Goal: Task Accomplishment & Management: Complete application form

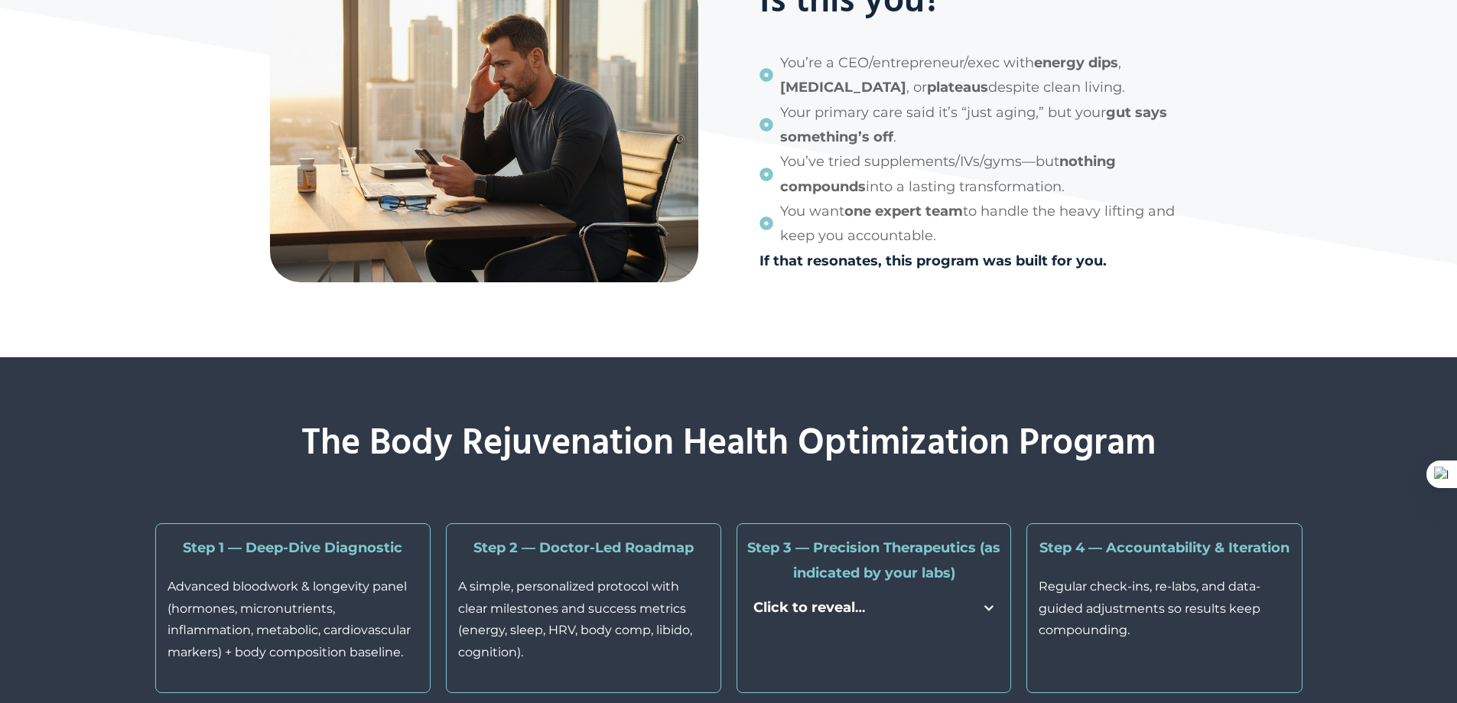
scroll to position [3426, 0]
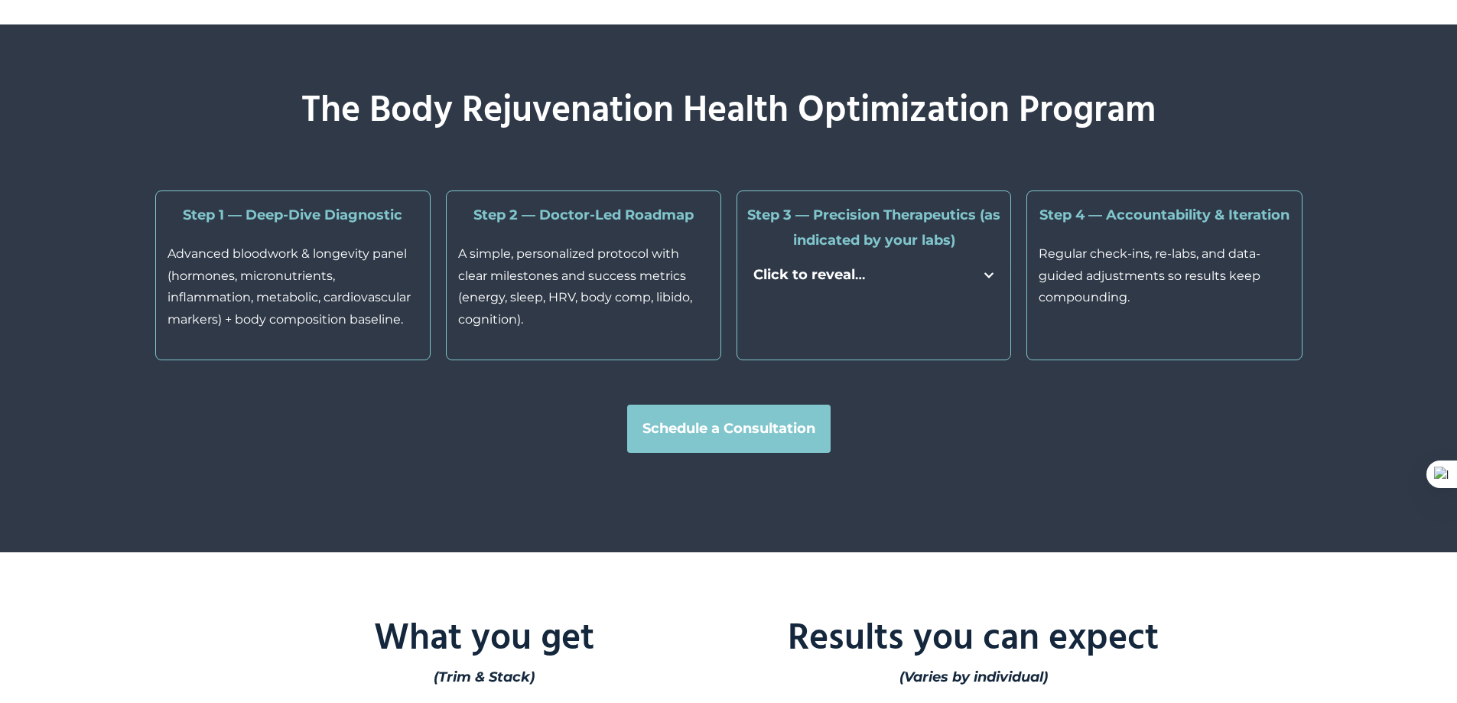
click at [747, 441] on strong "Schedule a Consultation" at bounding box center [728, 428] width 173 height 24
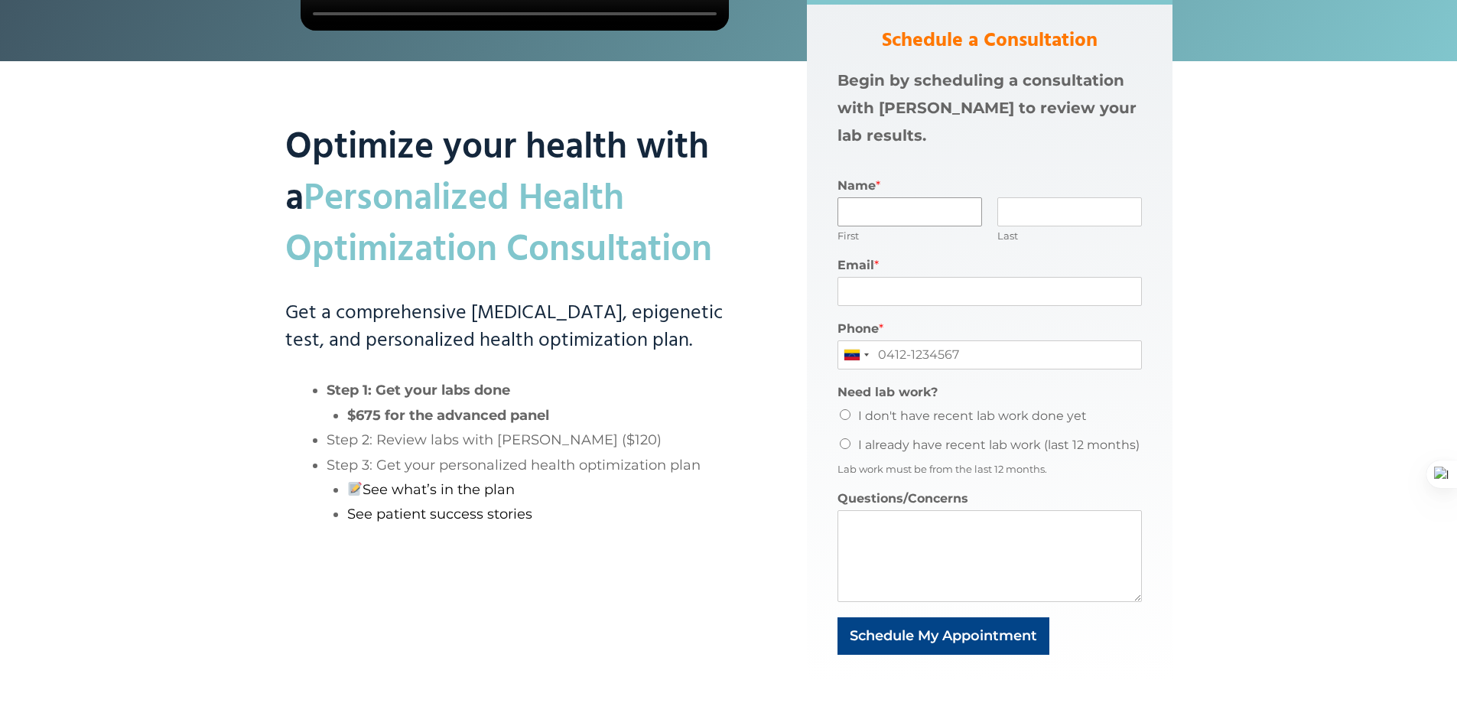
click at [893, 215] on input "Name *" at bounding box center [909, 211] width 145 height 29
type input "[PERSON_NAME]"
type input "[EMAIL_ADDRESS][DOMAIN_NAME]"
click at [967, 351] on input "04124978245" at bounding box center [989, 354] width 304 height 29
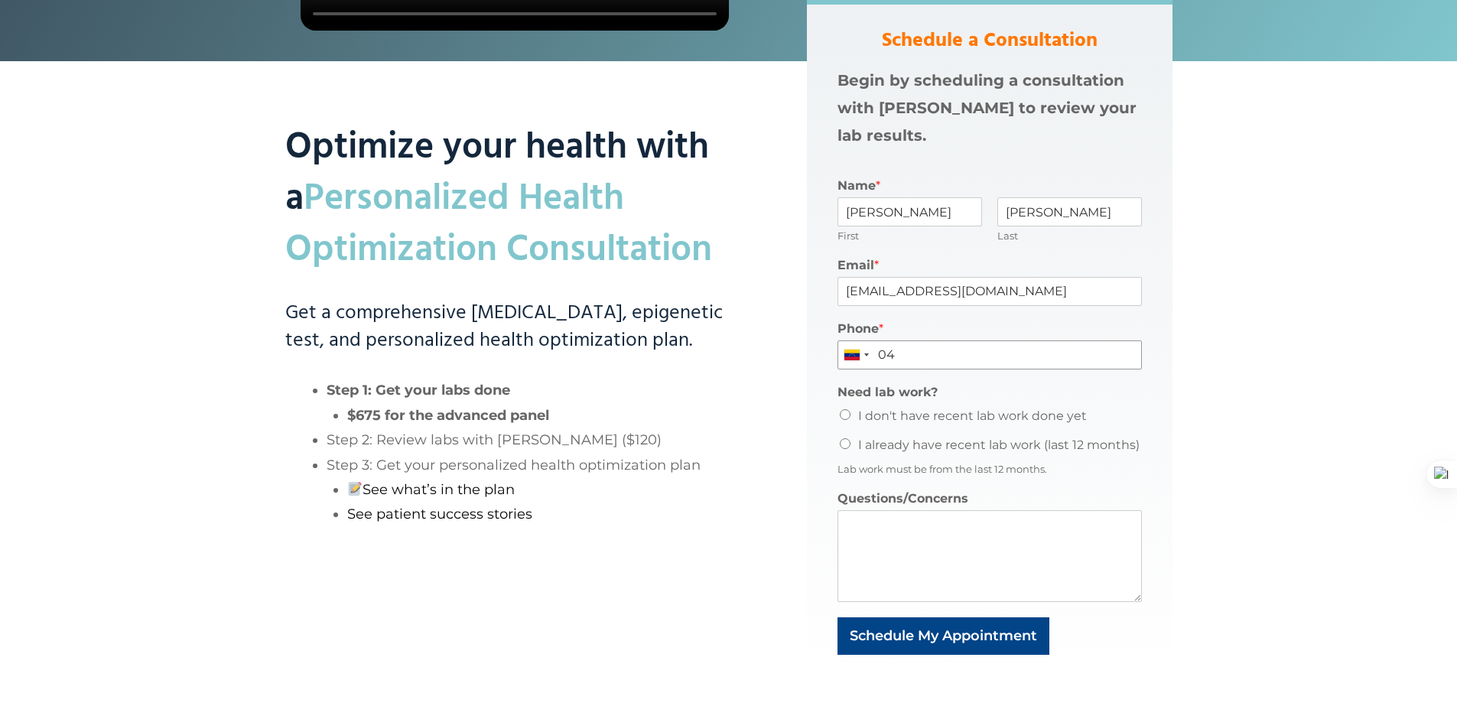
type input "0"
type input "04122164135"
click at [846, 418] on input "I don't have recent lab work done yet" at bounding box center [845, 414] width 11 height 11
radio input "true"
click at [844, 442] on input "I already have recent lab work (last 12 months)" at bounding box center [845, 443] width 11 height 11
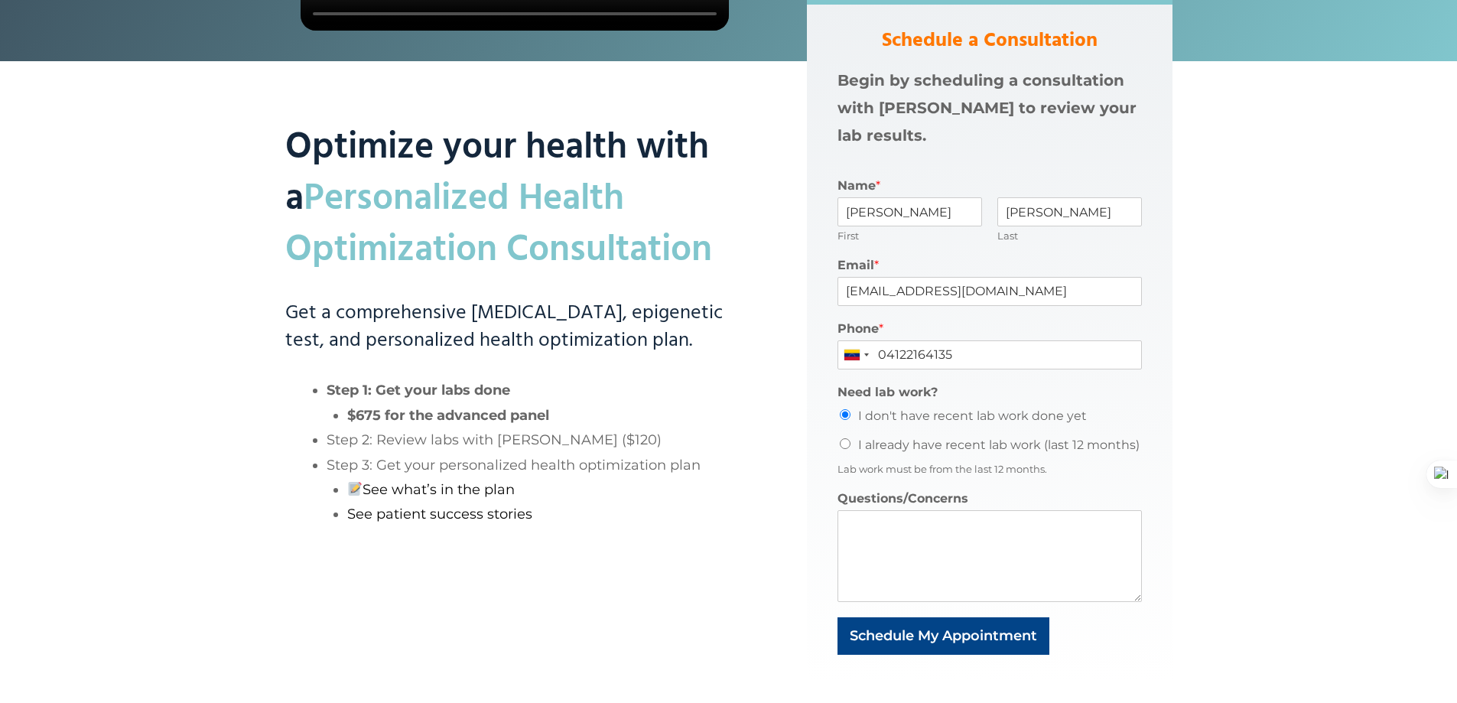
radio input "true"
click at [906, 528] on textarea "Questions/Concerns" at bounding box center [989, 556] width 304 height 92
type textarea "how much dos it cost?"
click at [933, 649] on button "Schedule My Appointment" at bounding box center [943, 635] width 212 height 37
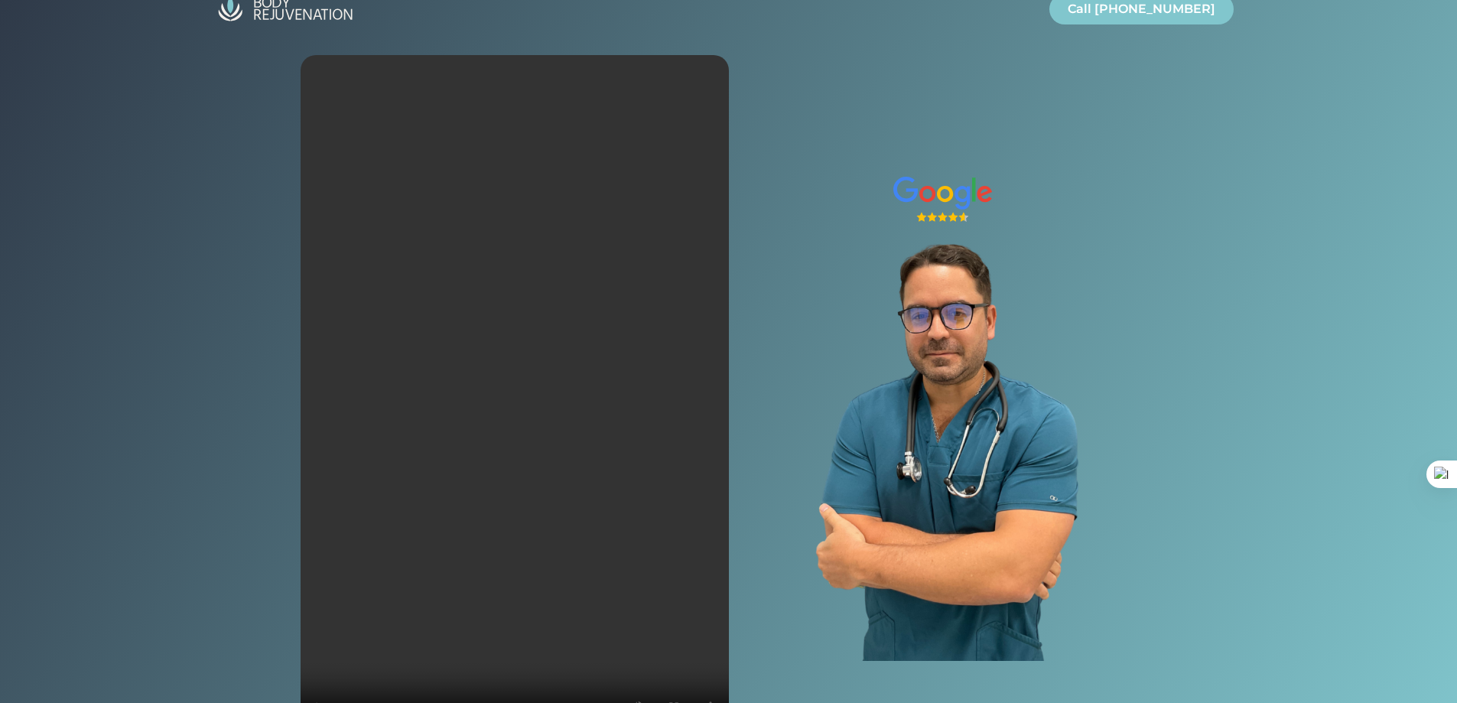
scroll to position [0, 0]
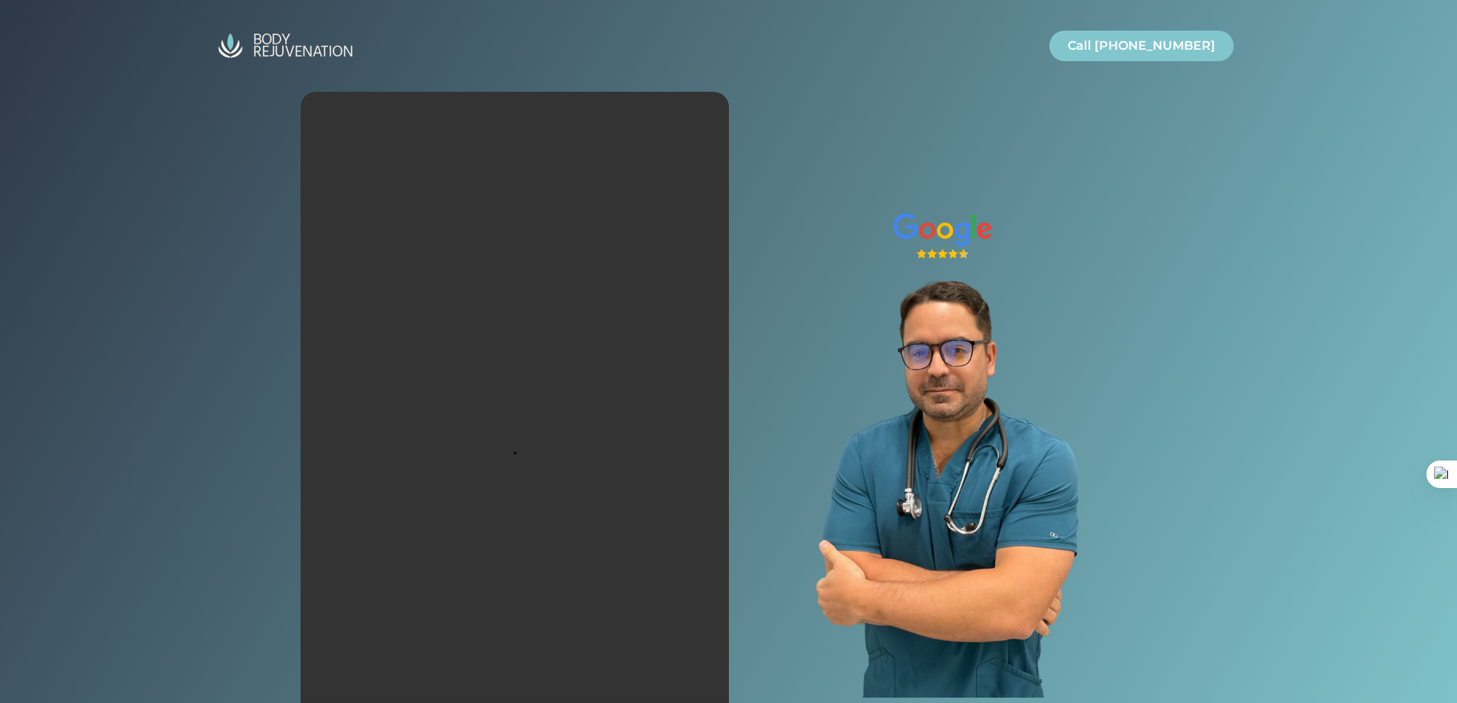
click at [244, 44] on img "Site" at bounding box center [285, 46] width 153 height 37
click at [275, 46] on img "Site" at bounding box center [285, 46] width 153 height 37
